Goal: Transaction & Acquisition: Purchase product/service

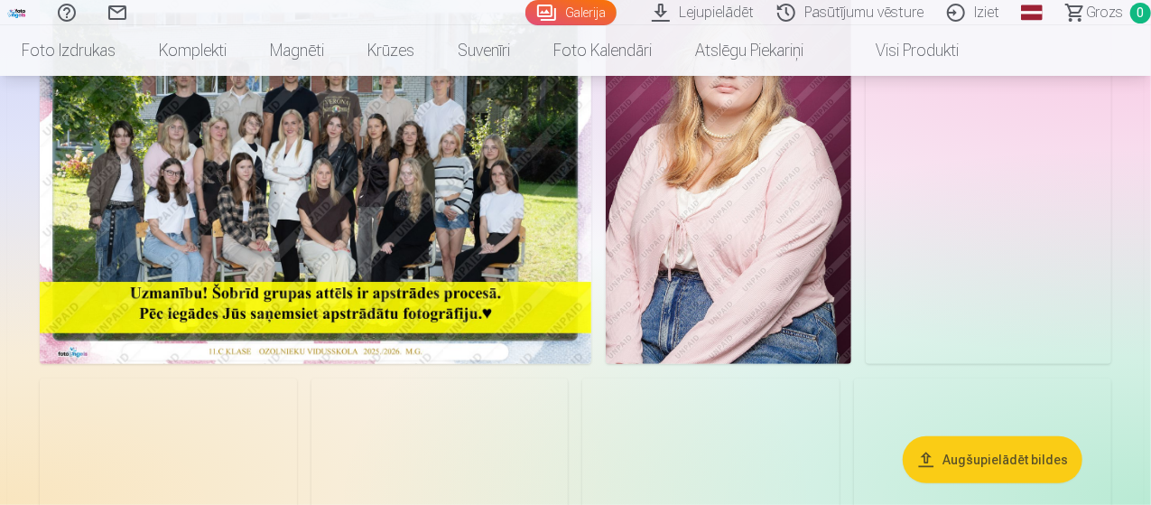
scroll to position [240, 0]
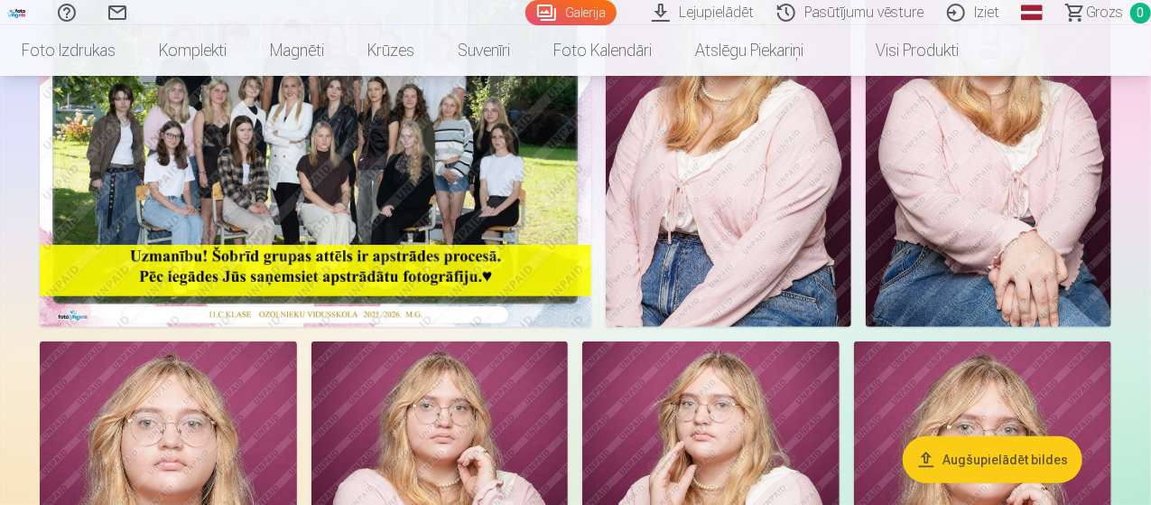
click at [360, 236] on img at bounding box center [315, 142] width 551 height 368
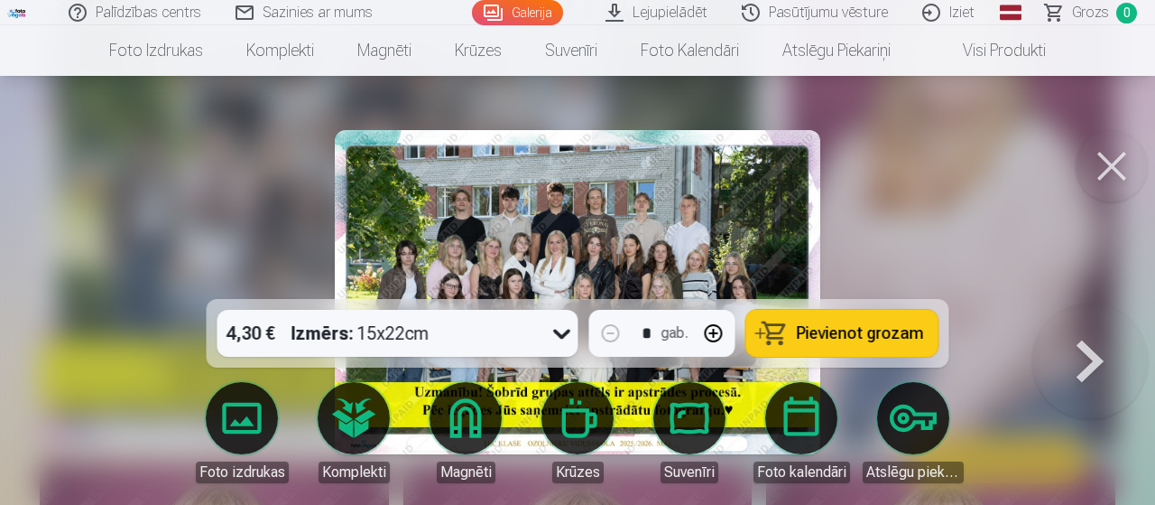
click at [842, 331] on span "Pievienot grozam" at bounding box center [860, 333] width 127 height 16
click at [188, 190] on div at bounding box center [577, 252] width 1155 height 505
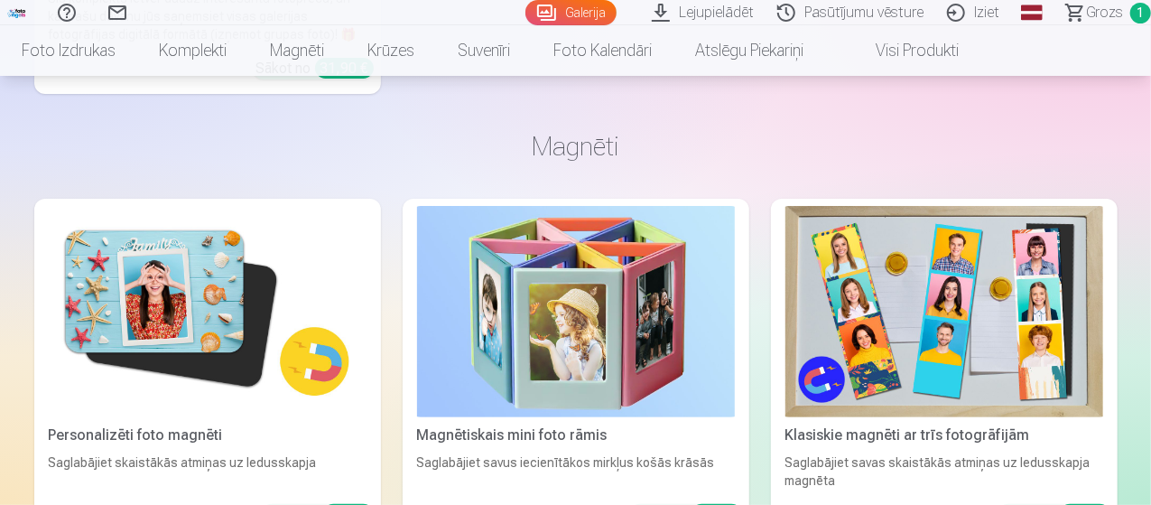
scroll to position [3550, 0]
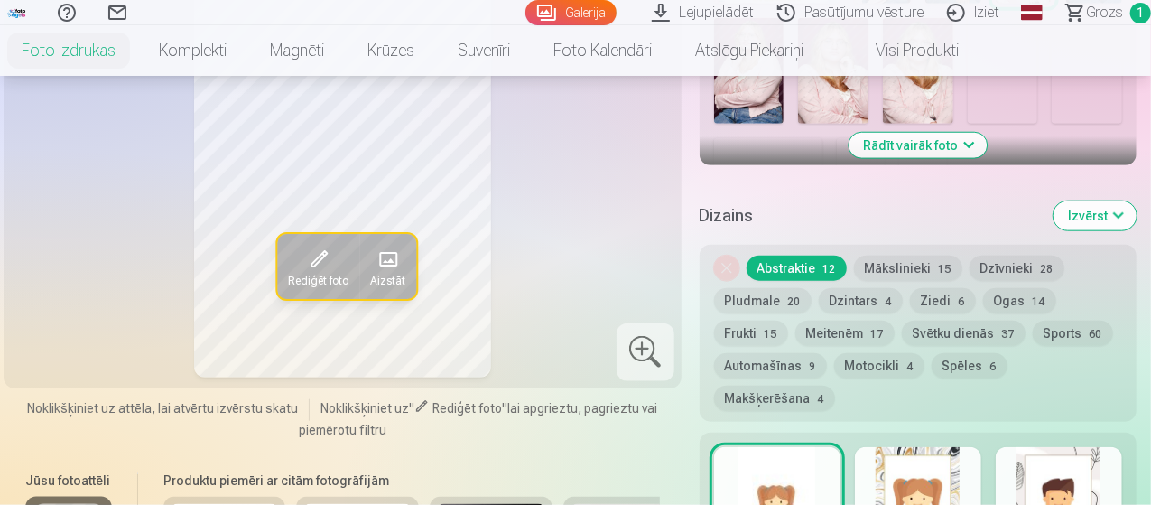
scroll to position [722, 0]
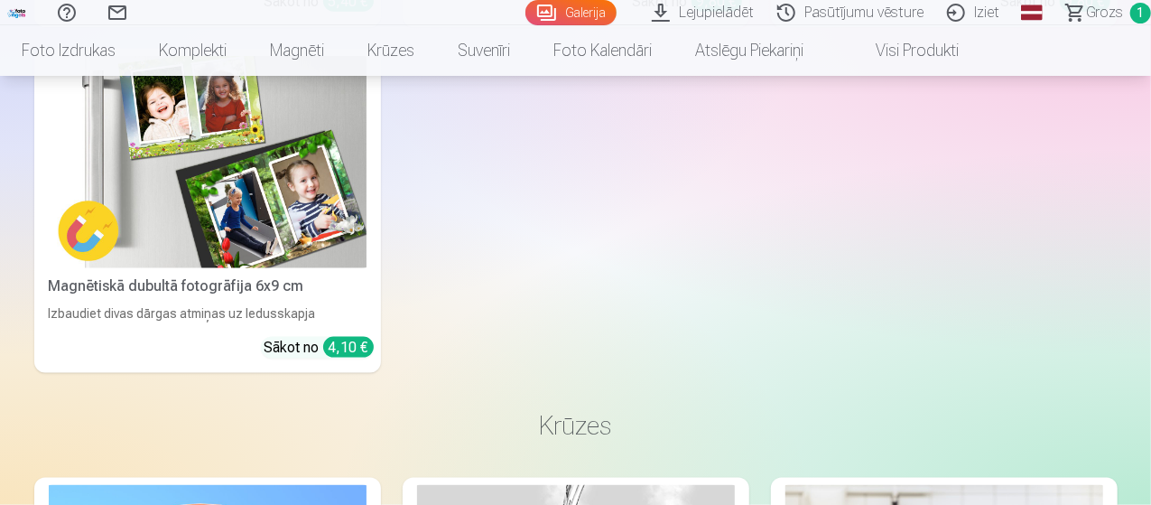
scroll to position [4453, 0]
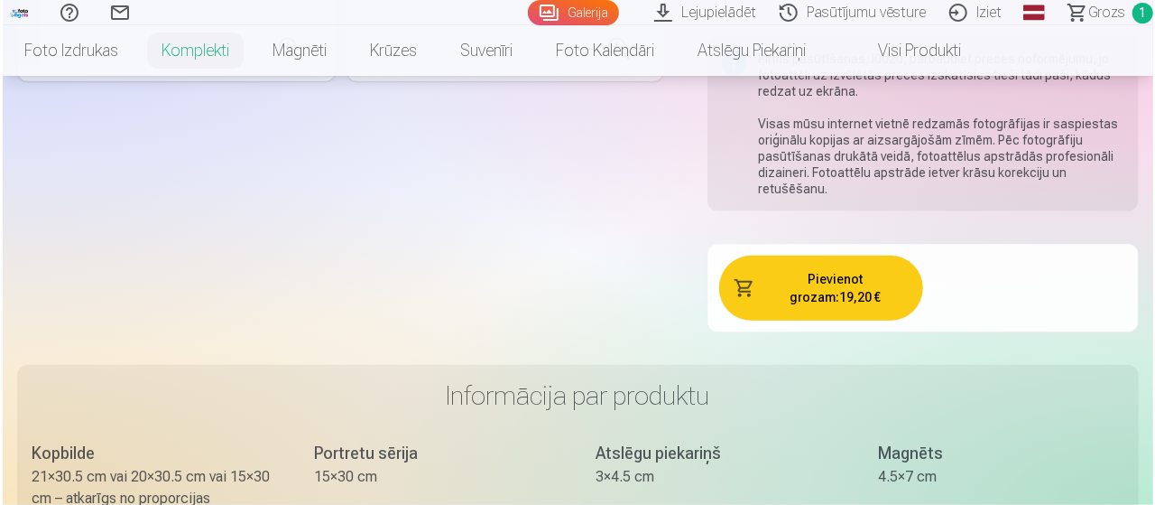
scroll to position [782, 0]
click at [846, 270] on button "Pievienot grozam : 19,20 €" at bounding box center [819, 287] width 204 height 65
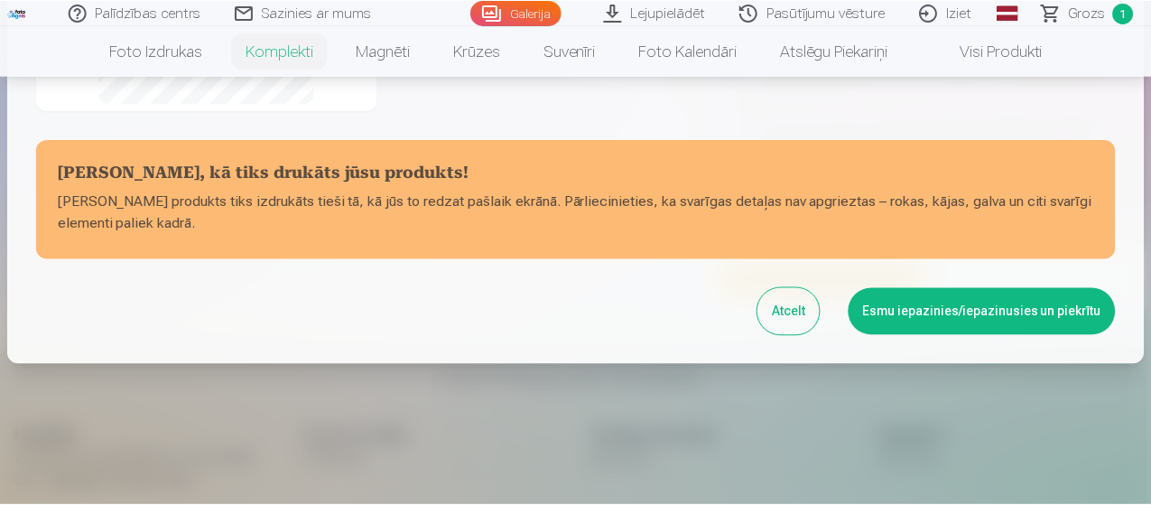
scroll to position [531, 0]
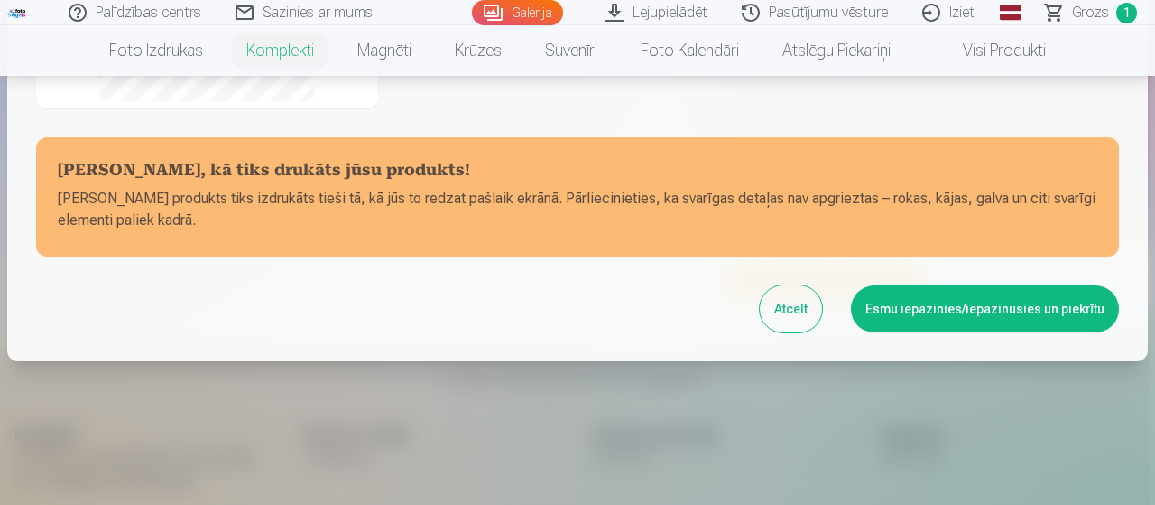
click at [913, 365] on div at bounding box center [577, 252] width 1155 height 505
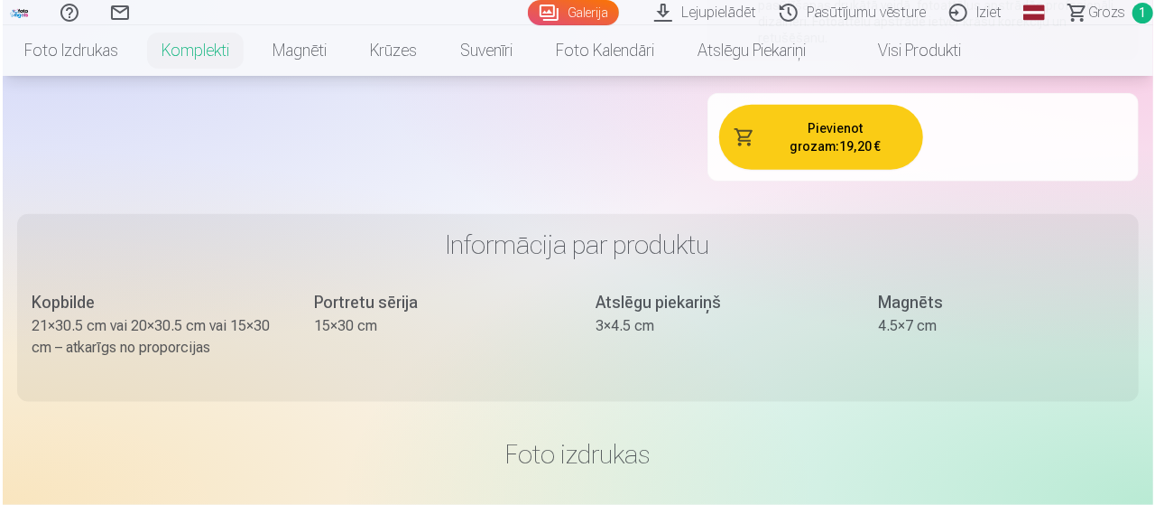
scroll to position [812, 0]
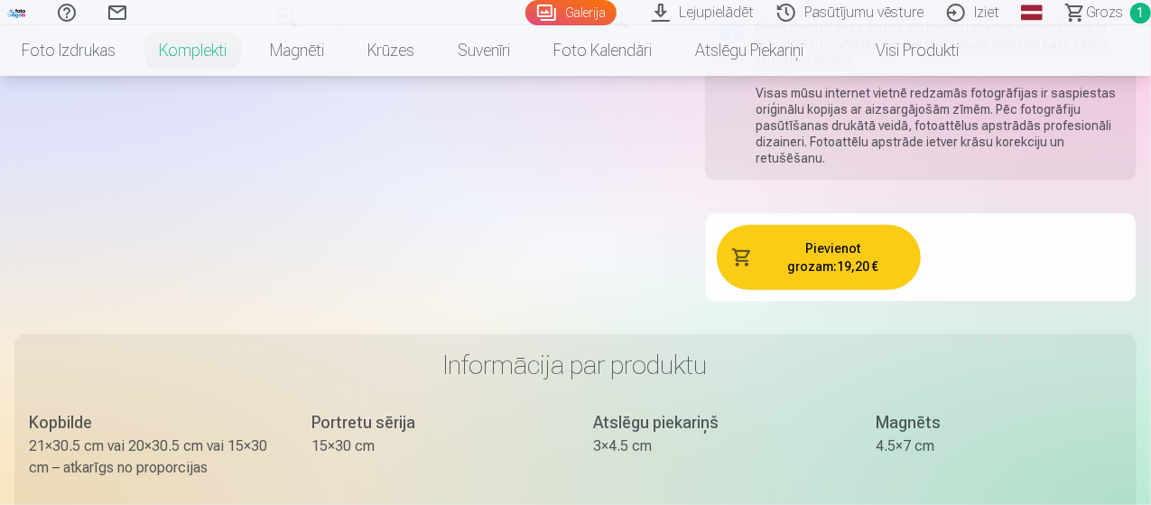
click at [802, 246] on button "Pievienot grozam : 19,20 €" at bounding box center [819, 257] width 204 height 65
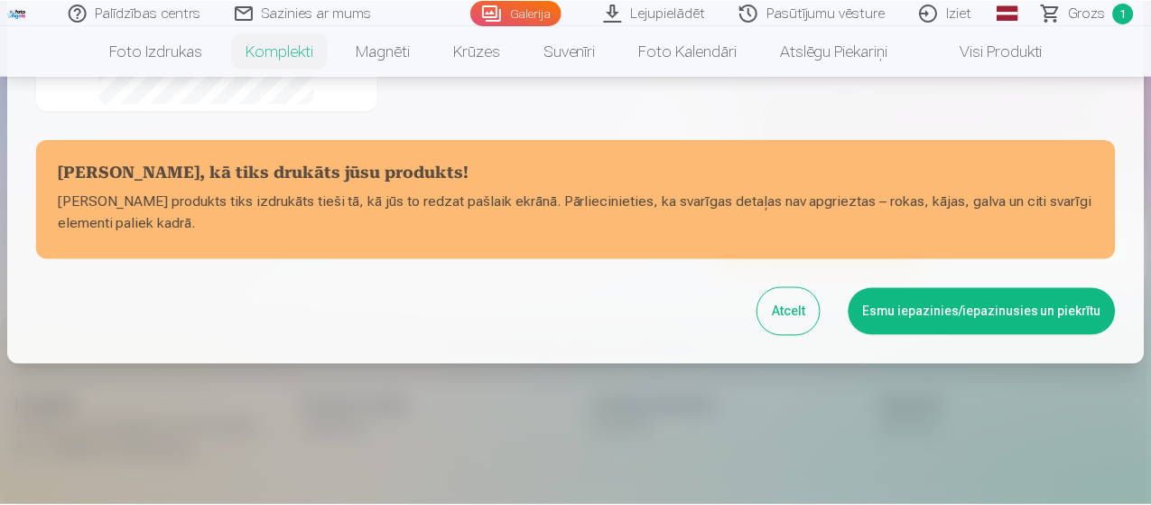
scroll to position [531, 0]
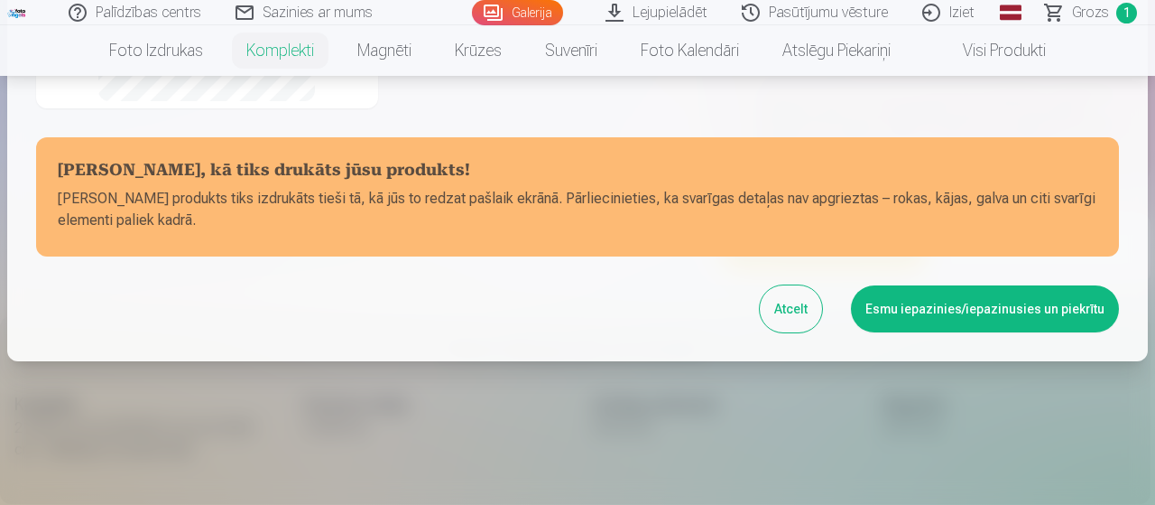
click at [950, 309] on button "Esmu iepazinies/iepazinusies un piekrītu" at bounding box center [985, 308] width 268 height 47
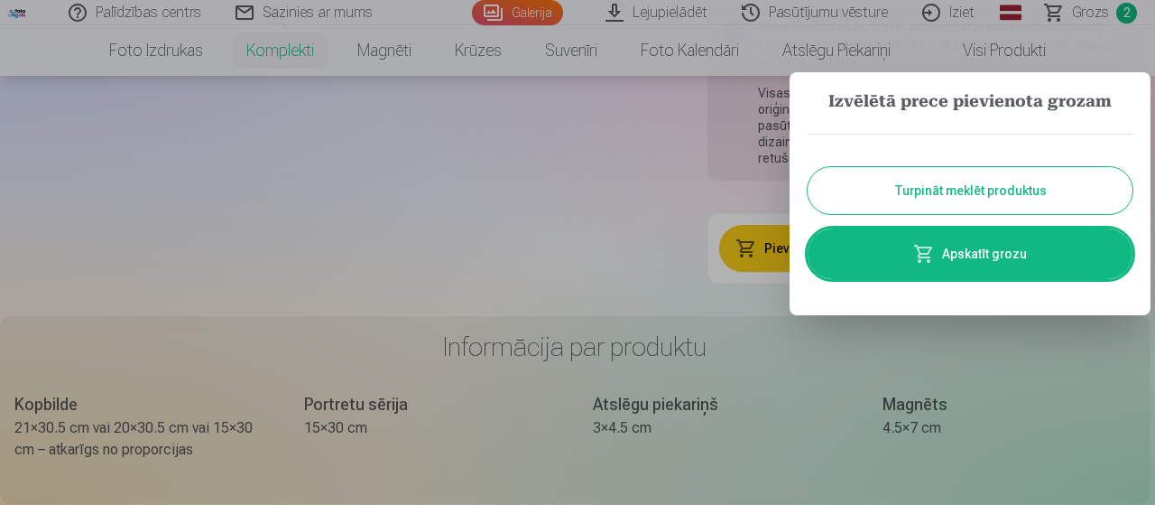
click at [915, 194] on button "Turpināt meklēt produktus" at bounding box center [970, 190] width 325 height 47
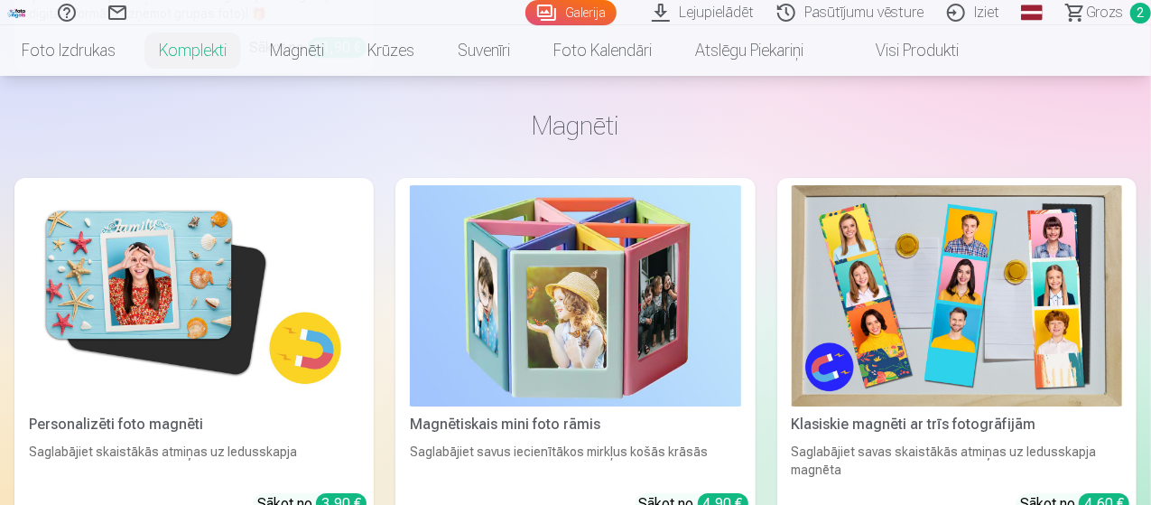
scroll to position [2858, 0]
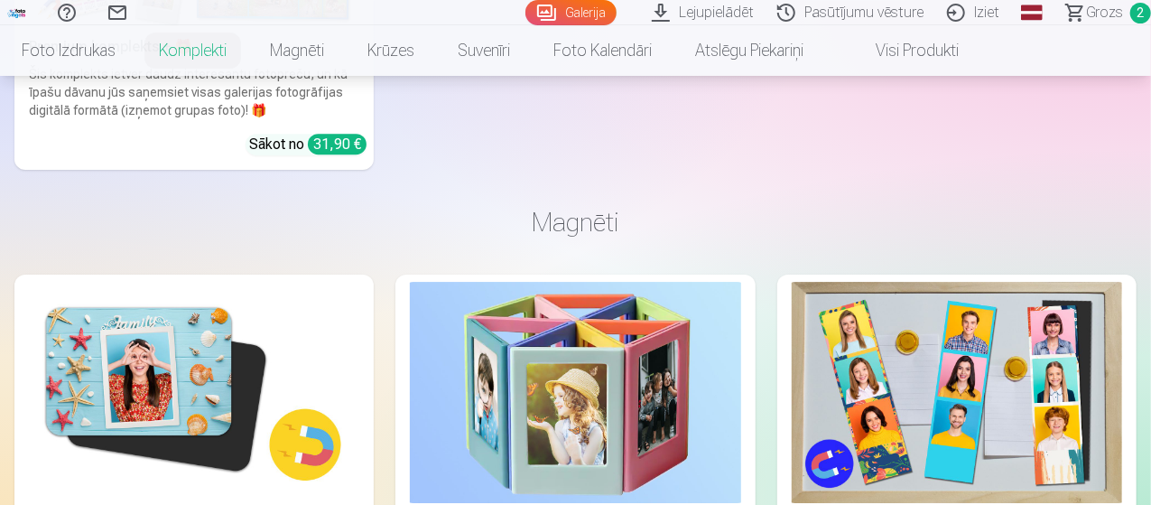
click at [1086, 11] on span "Grozs" at bounding box center [1104, 13] width 37 height 22
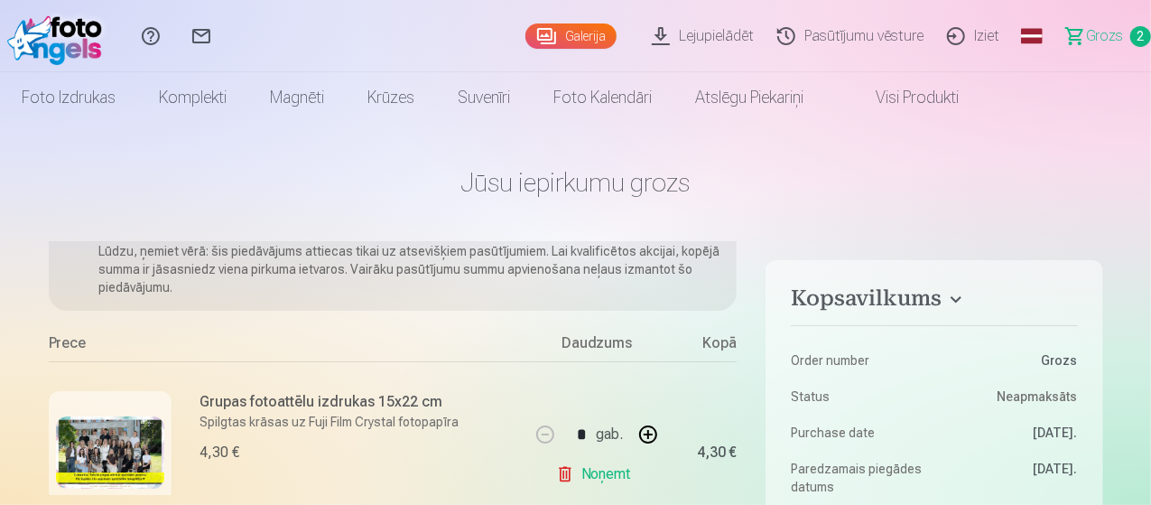
scroll to position [150, 0]
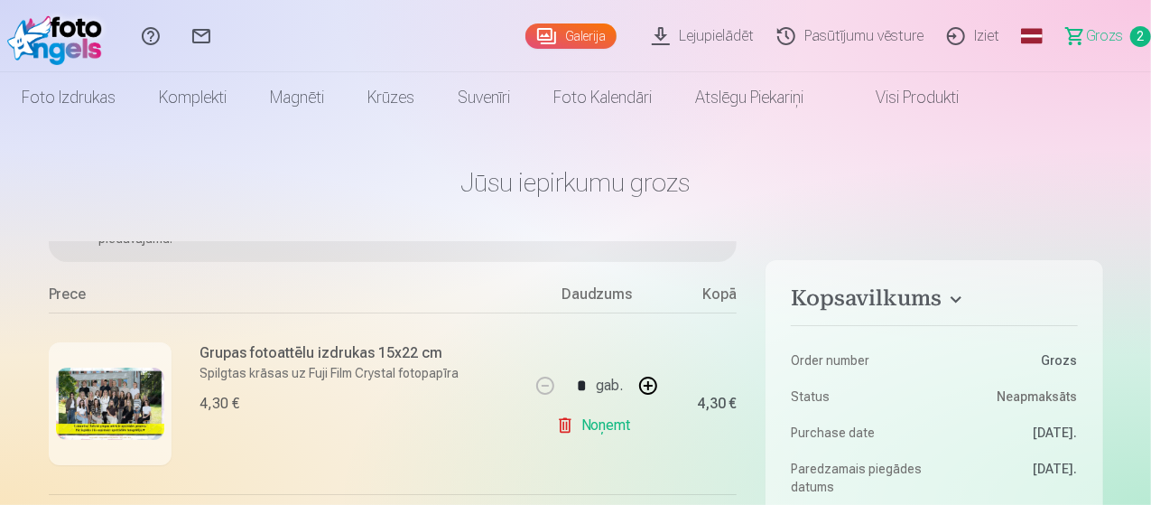
click at [605, 428] on link "Noņemt" at bounding box center [597, 425] width 82 height 36
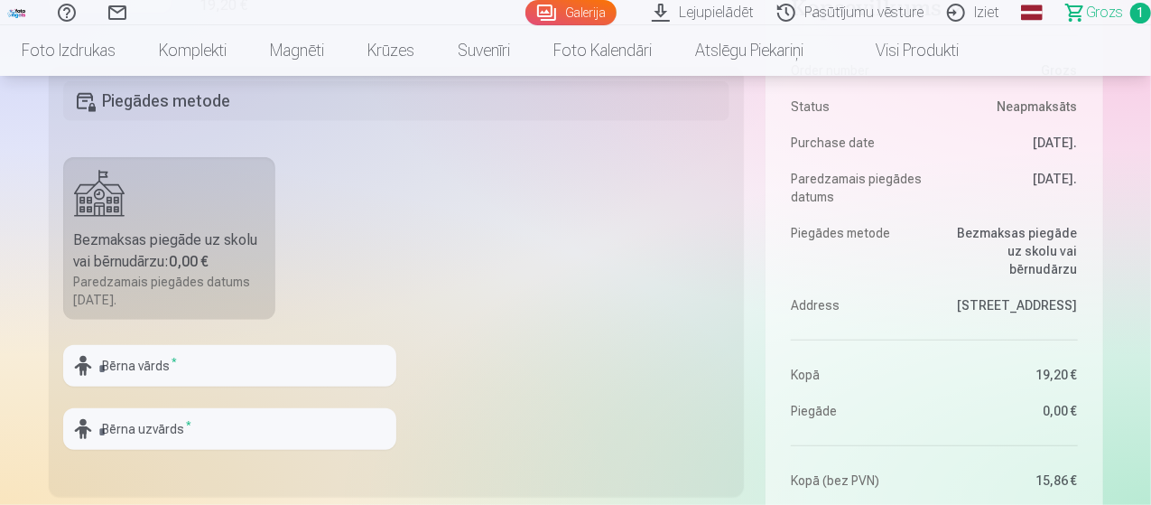
scroll to position [451, 0]
click at [144, 253] on div "Bezmaksas piegāde uz skolu vai bērnudārzu : 0,00 €" at bounding box center [169, 248] width 191 height 43
click at [137, 364] on input "text" at bounding box center [229, 364] width 333 height 42
type input "*****"
click at [143, 431] on input "text" at bounding box center [229, 427] width 333 height 42
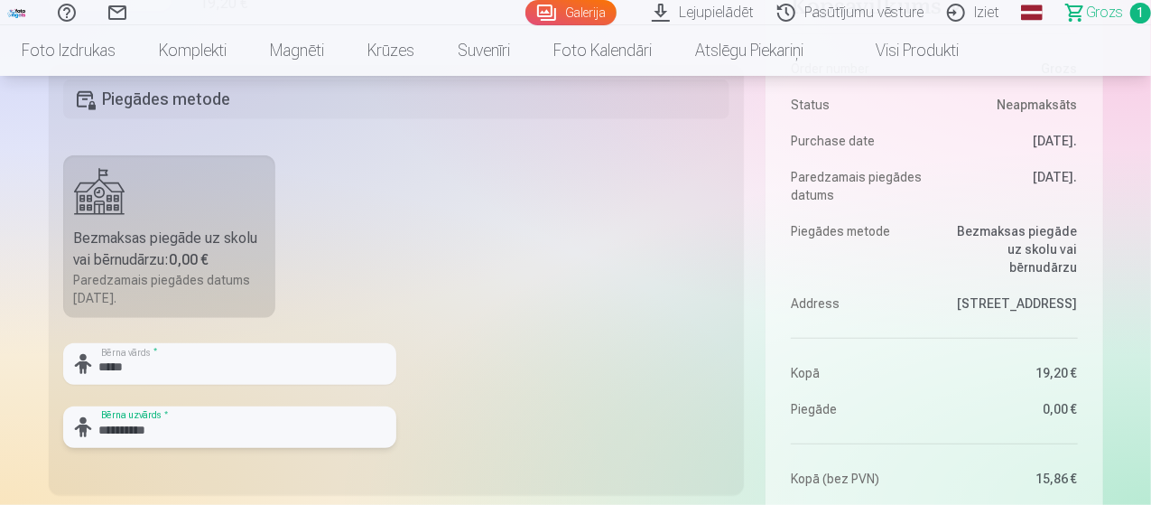
click at [154, 431] on input "**********" at bounding box center [229, 427] width 333 height 42
type input "**********"
click at [451, 352] on fieldset "**********" at bounding box center [397, 280] width 696 height 430
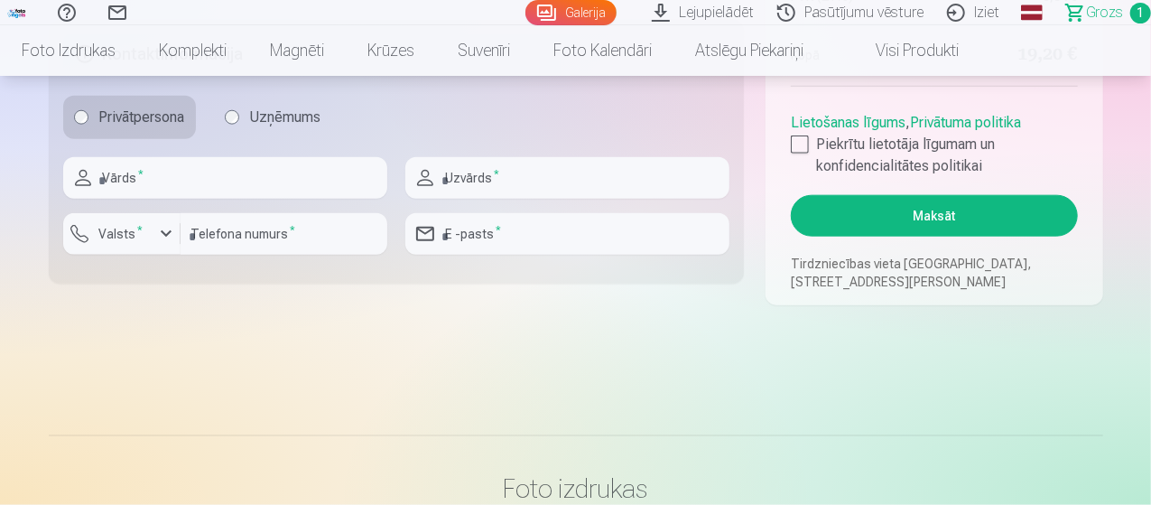
scroll to position [903, 0]
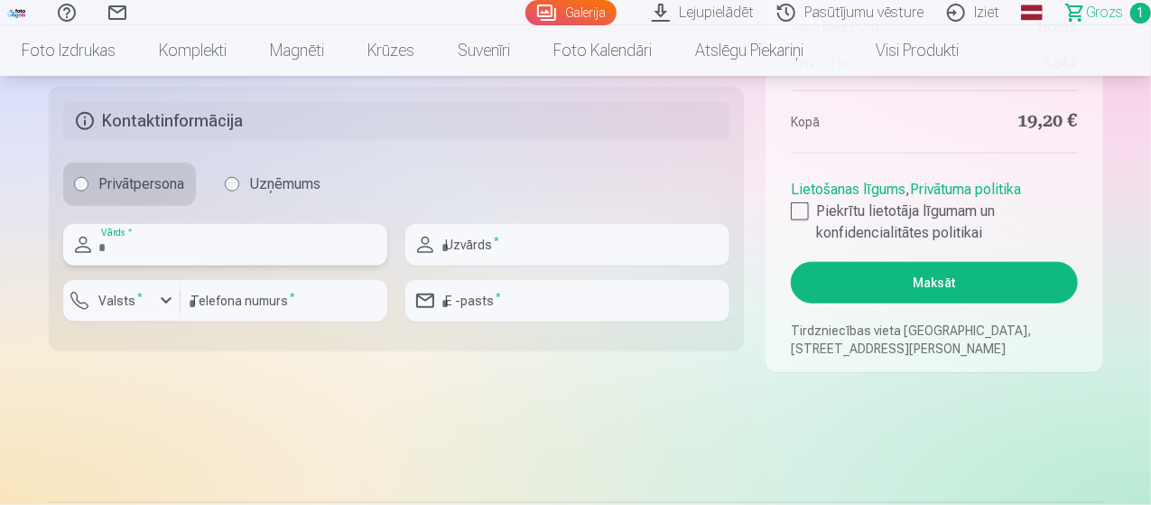
click at [197, 246] on input "text" at bounding box center [225, 245] width 324 height 42
type input "****"
type input "**********"
type input "********"
type input "**********"
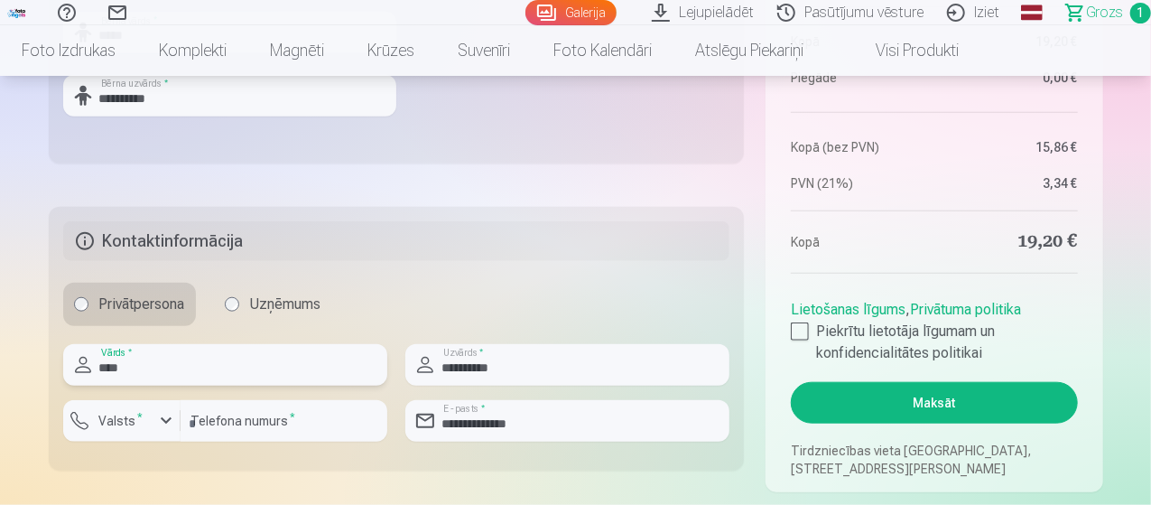
scroll to position [872, 0]
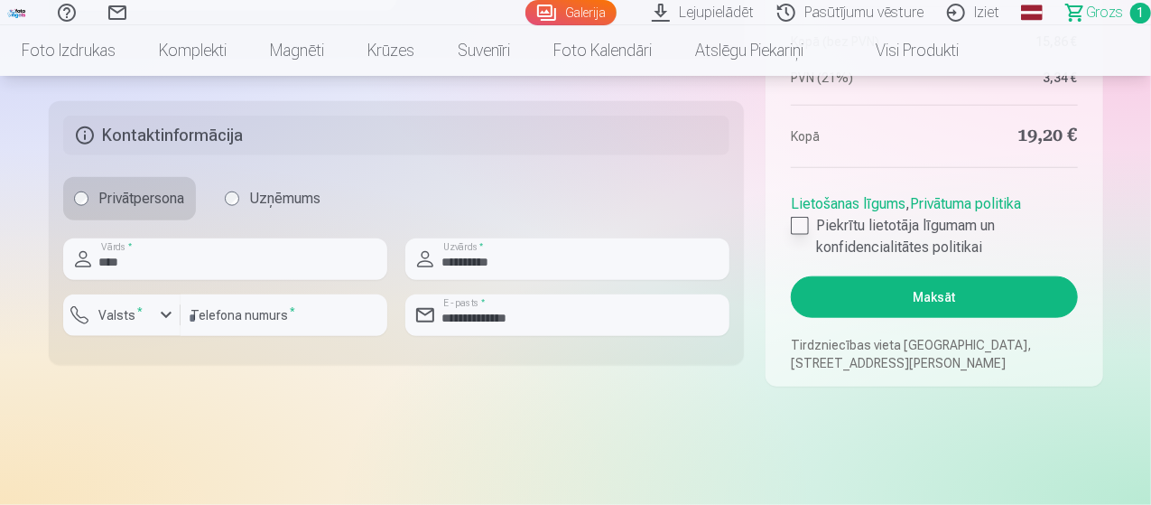
click at [800, 245] on label "Piekrītu lietotāja līgumam un konfidencialitātes politikai" at bounding box center [934, 236] width 286 height 43
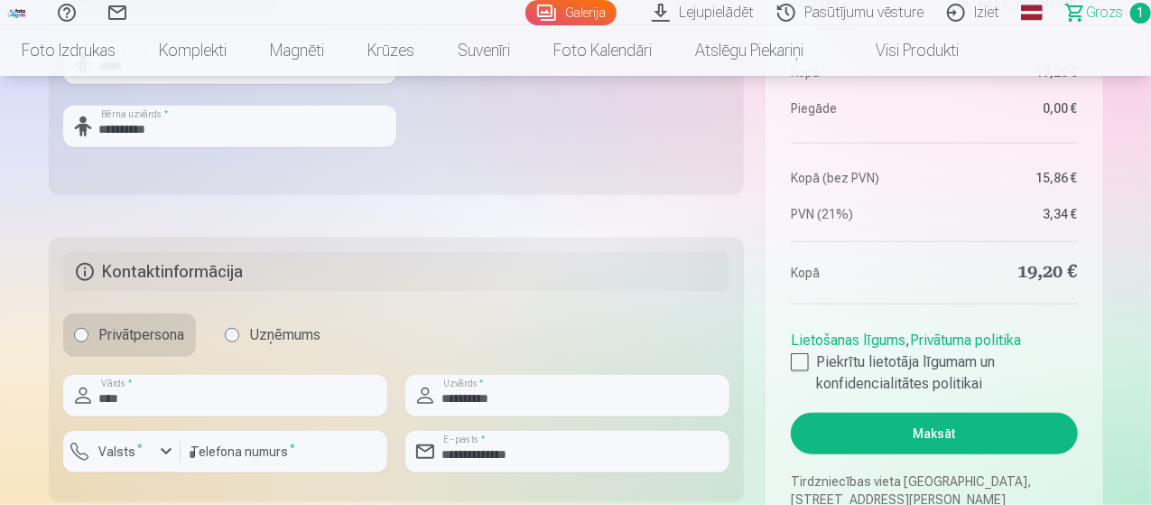
scroll to position [903, 0]
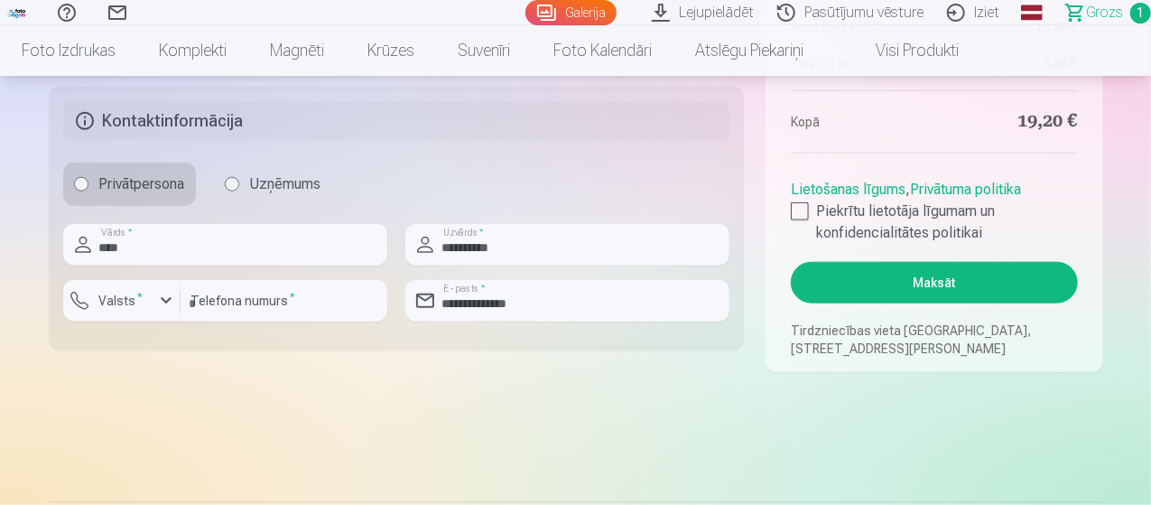
click at [924, 281] on button "Maksāt" at bounding box center [934, 283] width 286 height 42
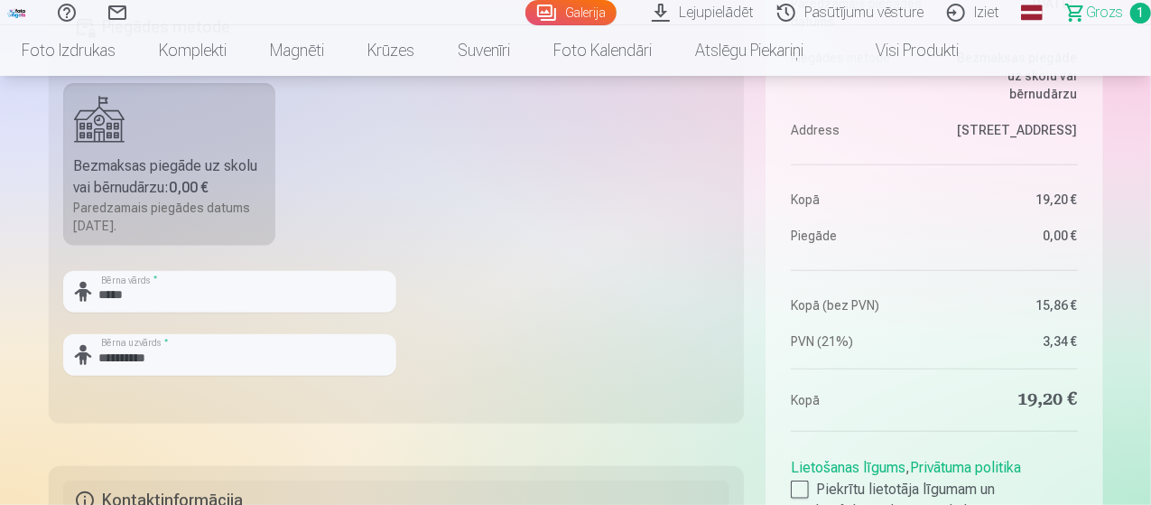
scroll to position [542, 0]
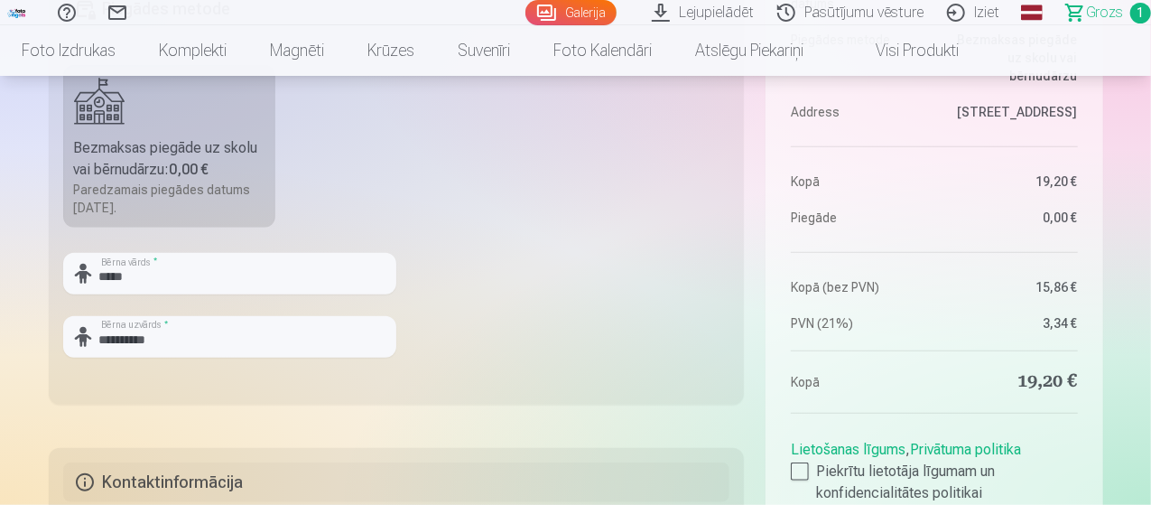
click at [137, 153] on div "Bezmaksas piegāde uz skolu vai bērnudārzu : 0,00 €" at bounding box center [169, 158] width 191 height 43
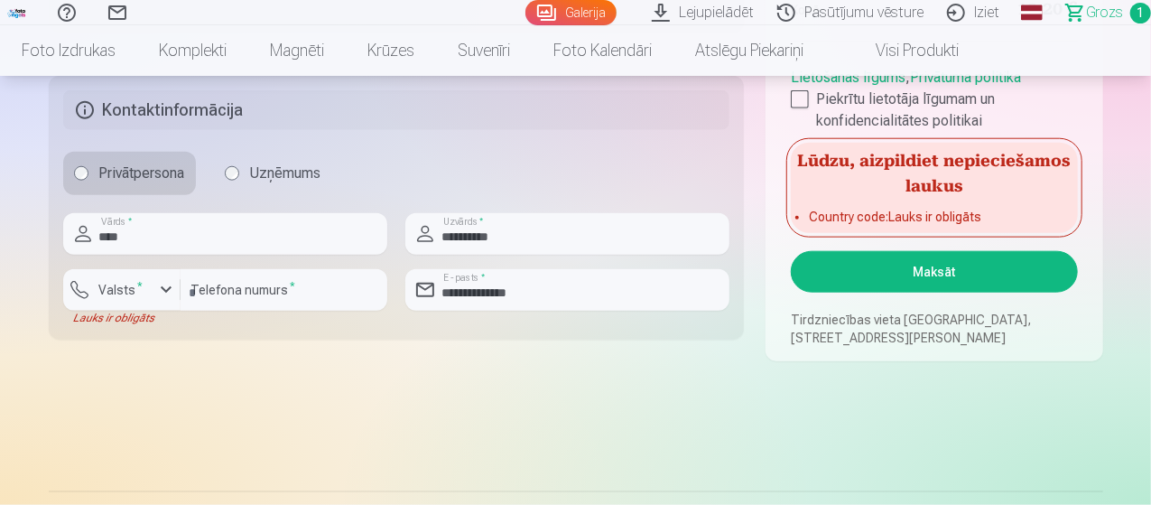
scroll to position [932, 0]
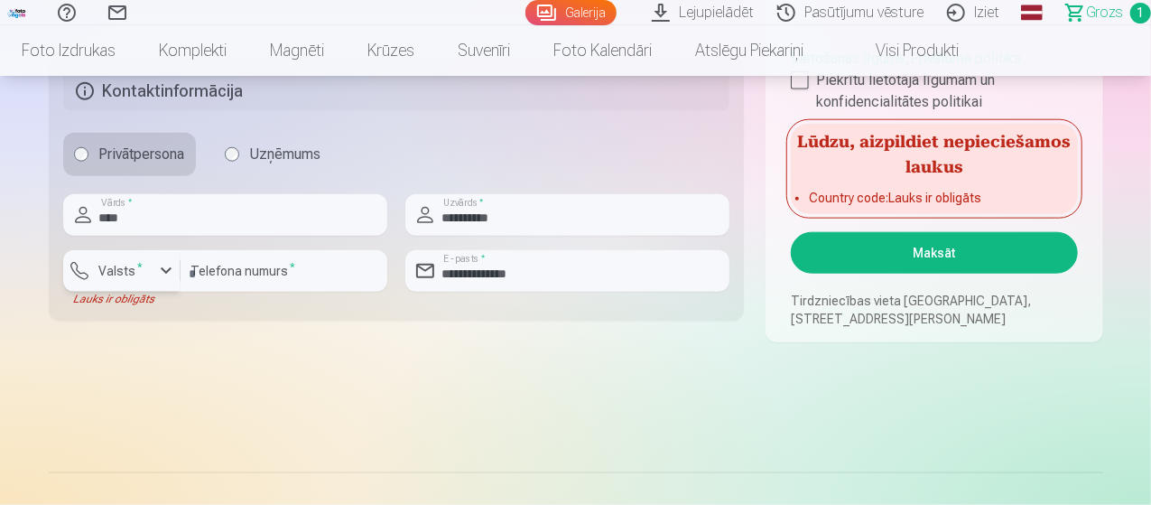
click at [167, 272] on div "button" at bounding box center [166, 271] width 22 height 22
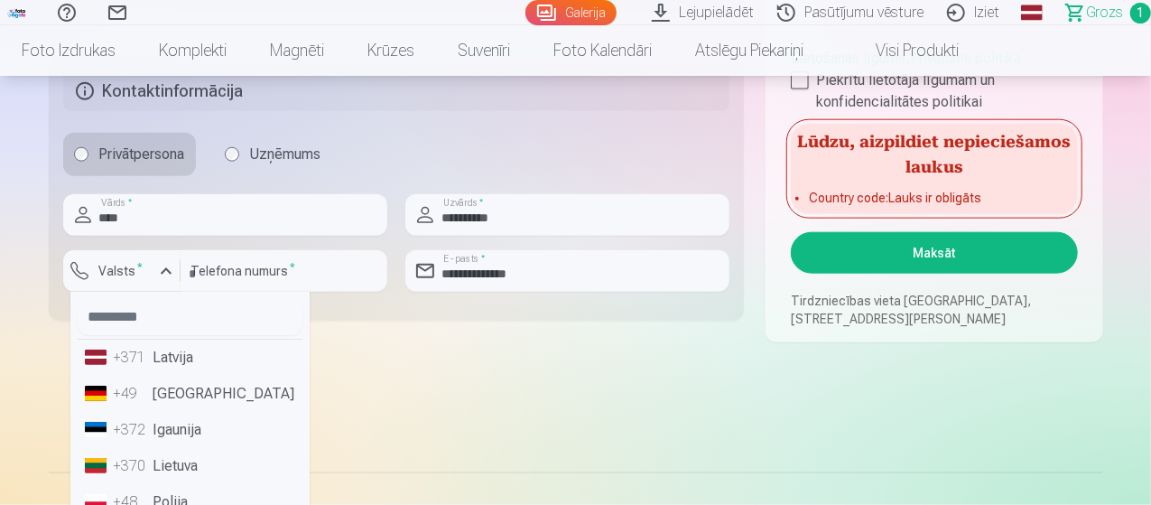
click at [175, 355] on li "+371 Latvija" at bounding box center [190, 357] width 225 height 36
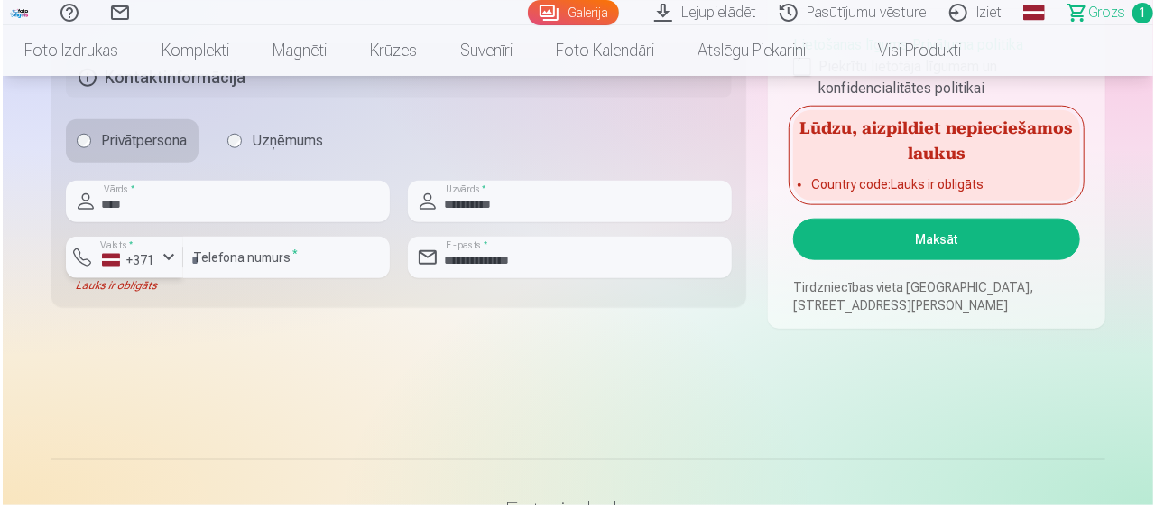
scroll to position [962, 0]
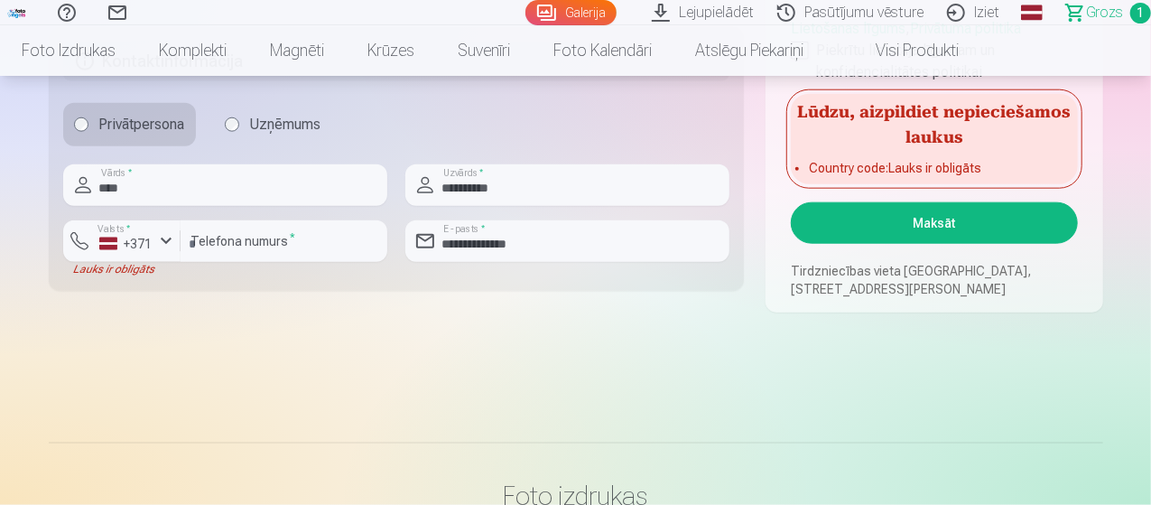
click at [939, 221] on button "Maksāt" at bounding box center [934, 223] width 286 height 42
